Goal: Transaction & Acquisition: Purchase product/service

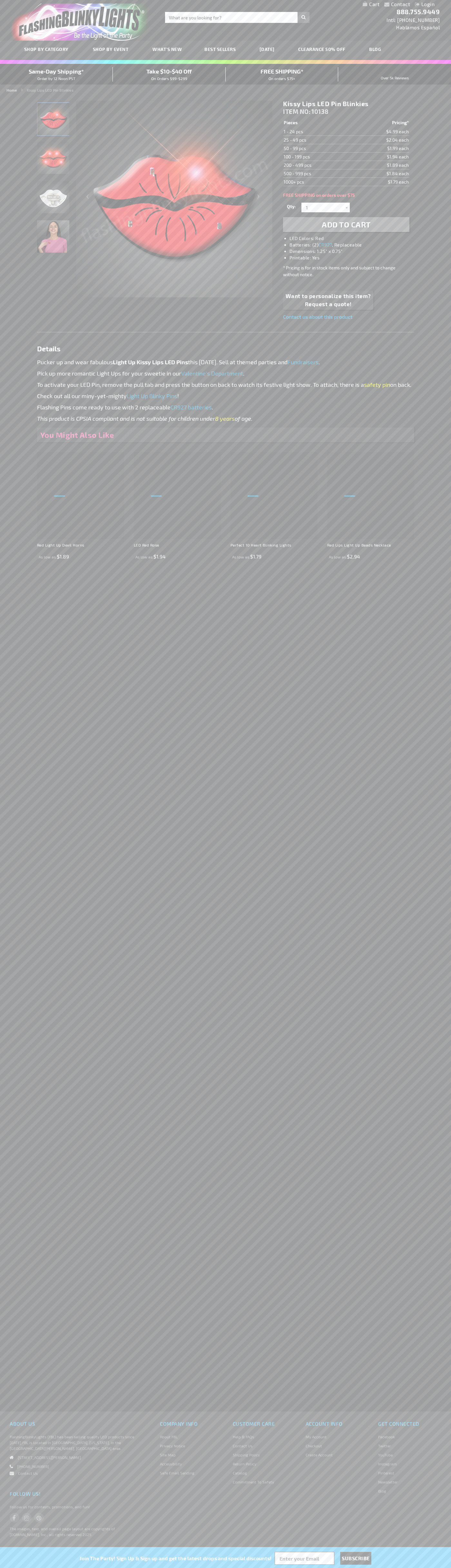
click at [353, 239] on li "LED Colors: Red" at bounding box center [352, 239] width 126 height 7
click at [346, 224] on span "Add to Cart" at bounding box center [346, 224] width 49 height 9
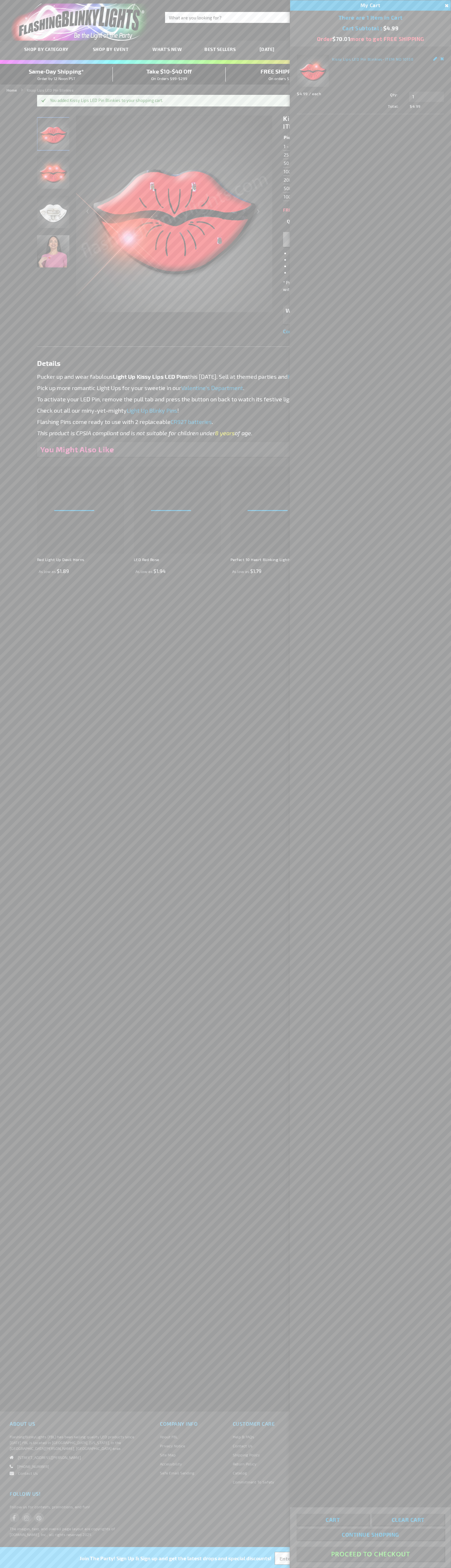
click at [371, 1554] on button "Proceed To Checkout" at bounding box center [370, 1554] width 148 height 14
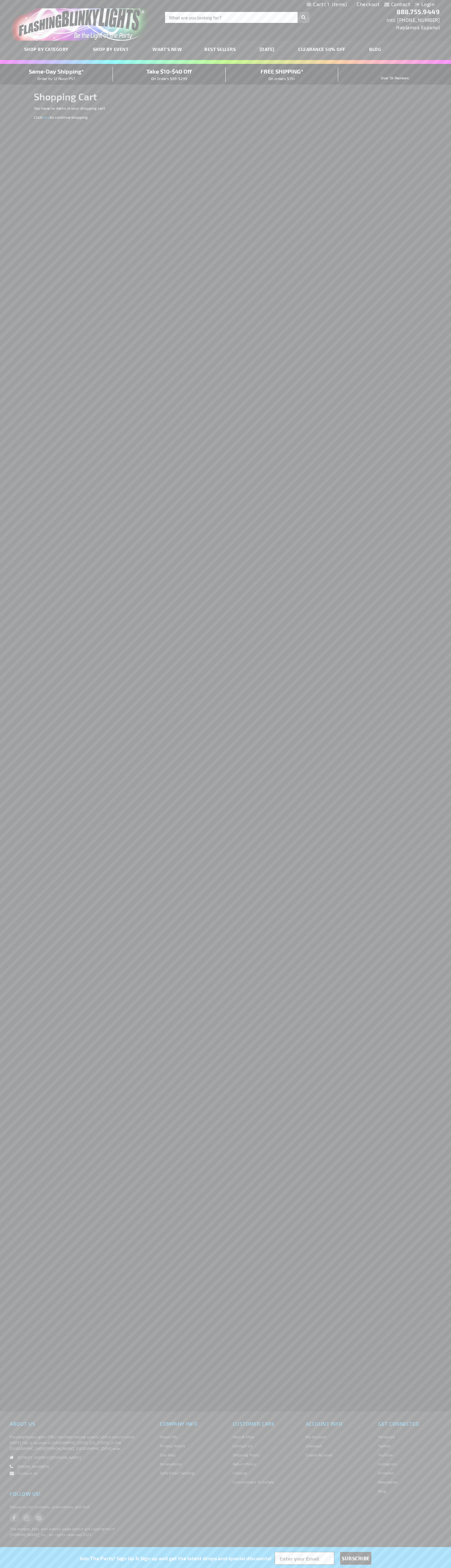
click at [57, 74] on span "Same-Day Shipping*" at bounding box center [56, 71] width 55 height 7
click at [368, 4] on link "Checkout" at bounding box center [368, 3] width 23 height 6
click at [57, 74] on span "Same-Day Shipping*" at bounding box center [56, 71] width 55 height 7
click at [298, 28] on div "Toggle Nav Search Search × Search 888.755.9449 Intl: 818-753-8303 Hablamos Espa…" at bounding box center [226, 20] width 451 height 40
click at [429, 273] on div "Contact Compare Products Login Skip to Content My Cart My Cart Close You have n…" at bounding box center [226, 784] width 451 height 1568
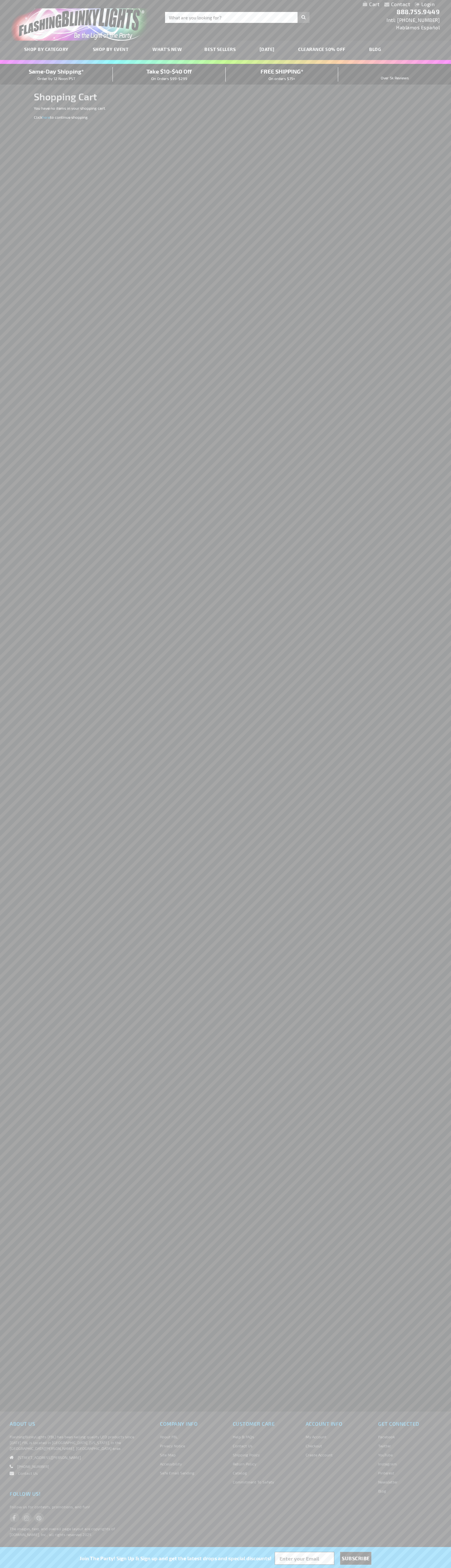
click at [336, 1567] on html "The store will not work correctly when cookies are disabled. Contact Compare Pr…" at bounding box center [226, 784] width 451 height 1568
click at [25, 526] on div "Contact Compare Products Login Skip to Content My Cart My Cart Close You have n…" at bounding box center [226, 784] width 451 height 1568
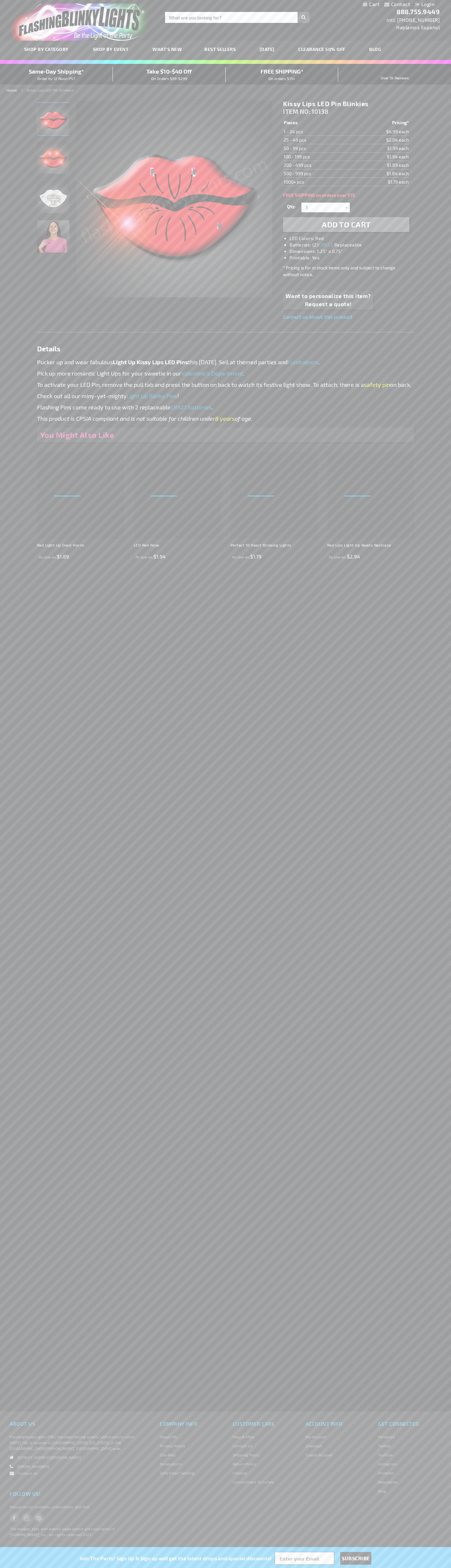
click at [371, 5] on link "My Cart" at bounding box center [371, 4] width 17 height 6
